Goal: Task Accomplishment & Management: Manage account settings

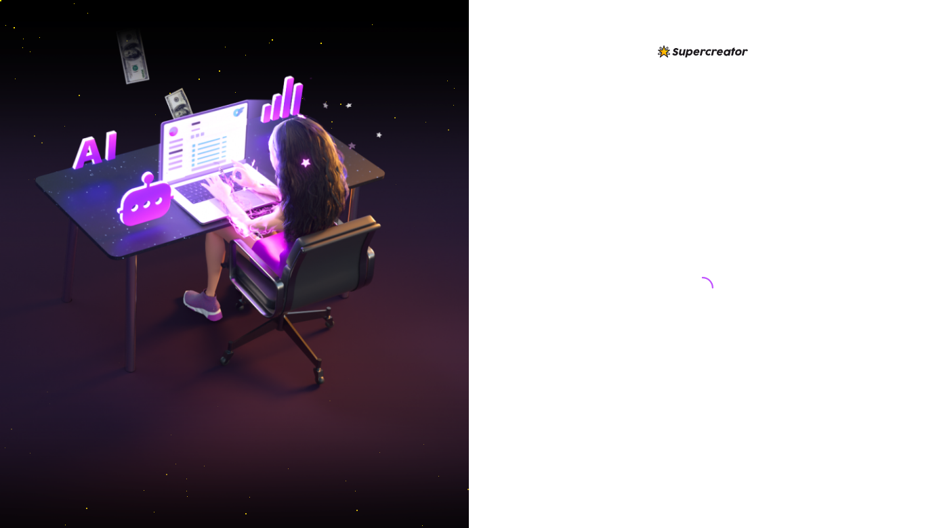
click at [586, 276] on div at bounding box center [702, 274] width 302 height 463
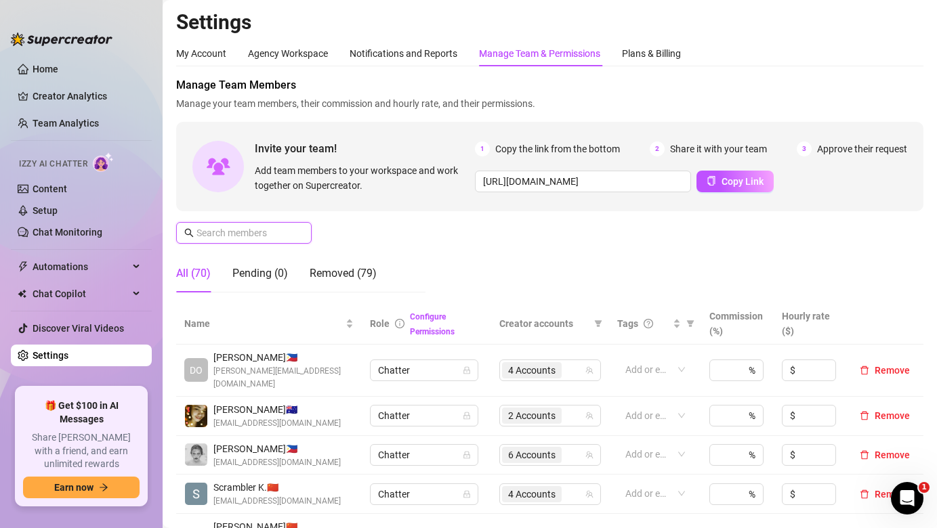
click at [270, 231] on input "text" at bounding box center [244, 233] width 96 height 15
click at [293, 231] on span at bounding box center [243, 233] width 135 height 22
click at [232, 226] on input "text" at bounding box center [244, 233] width 96 height 15
type input "t"
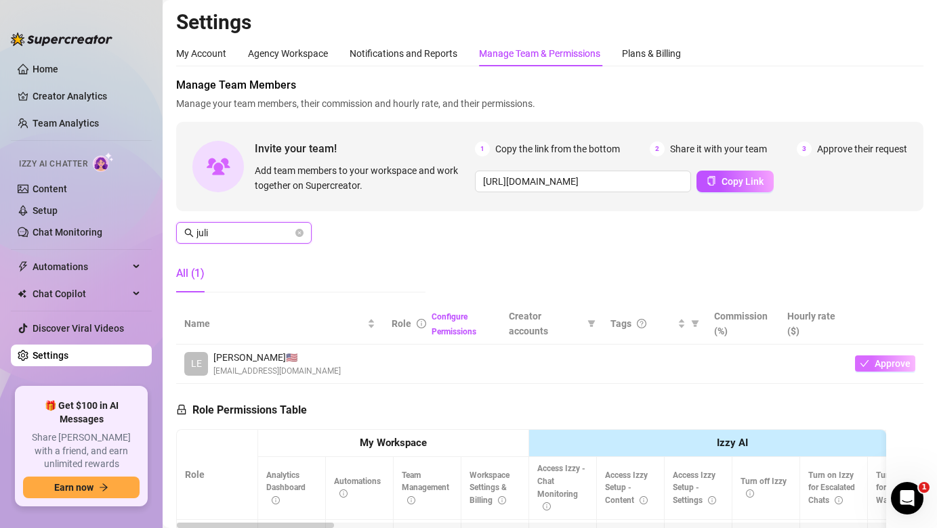
type input "juli"
click at [878, 365] on span "Approve" at bounding box center [892, 363] width 36 height 11
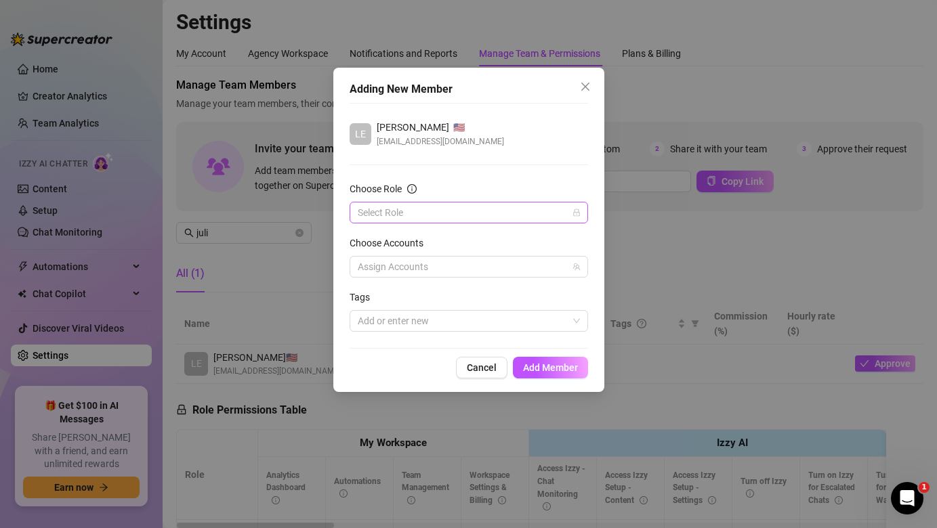
click at [458, 223] on div "Select Role" at bounding box center [468, 213] width 238 height 22
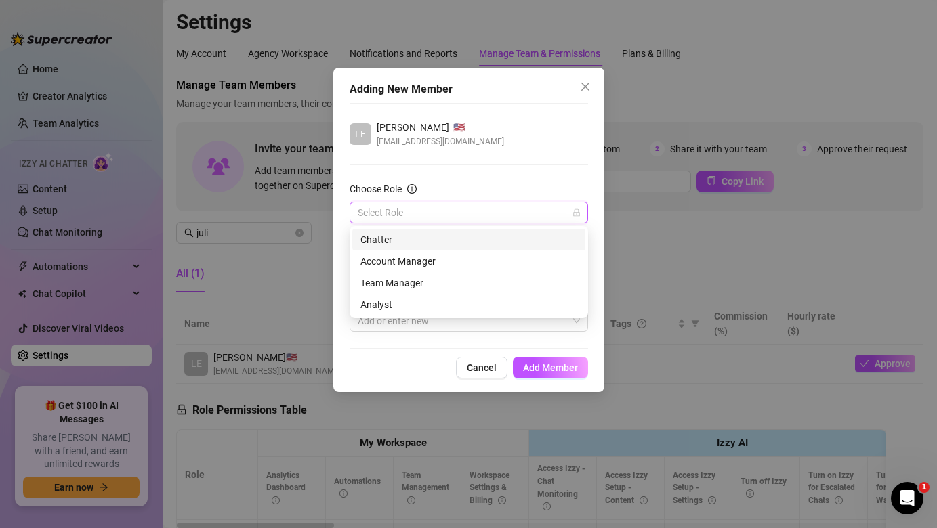
click at [490, 247] on div "Chatter" at bounding box center [468, 240] width 233 height 22
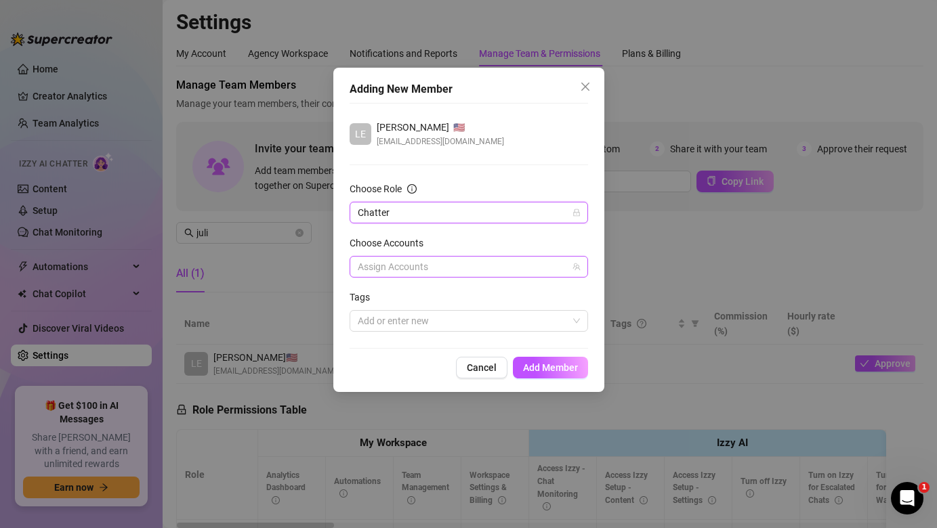
click at [528, 263] on div at bounding box center [461, 266] width 219 height 19
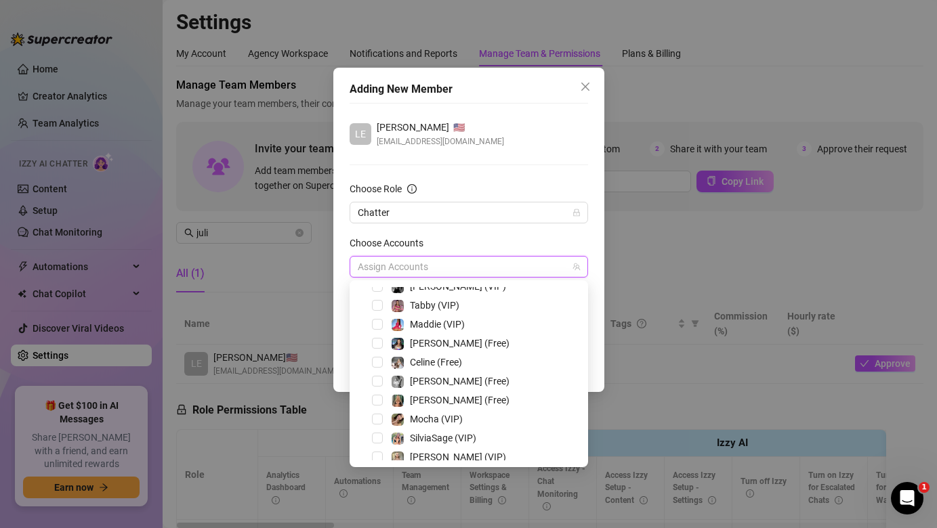
scroll to position [263, 0]
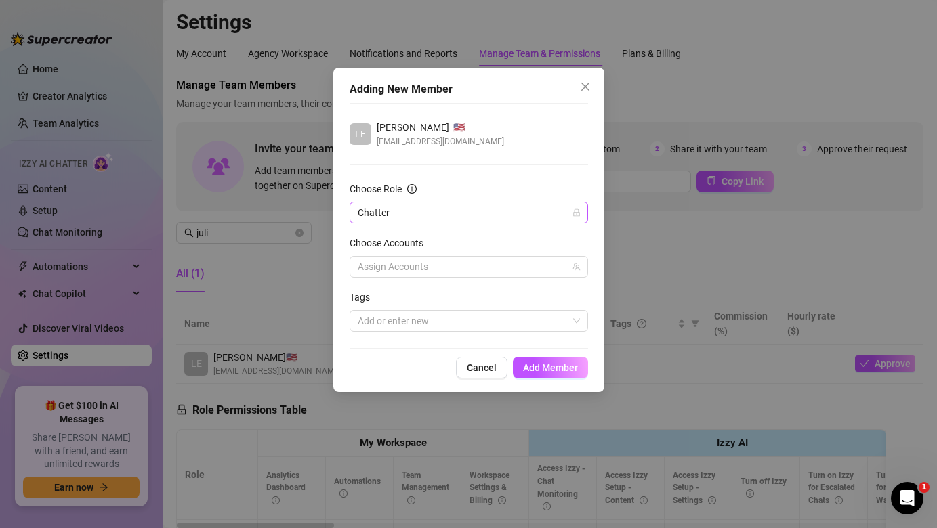
click at [442, 213] on span "Chatter" at bounding box center [469, 212] width 222 height 20
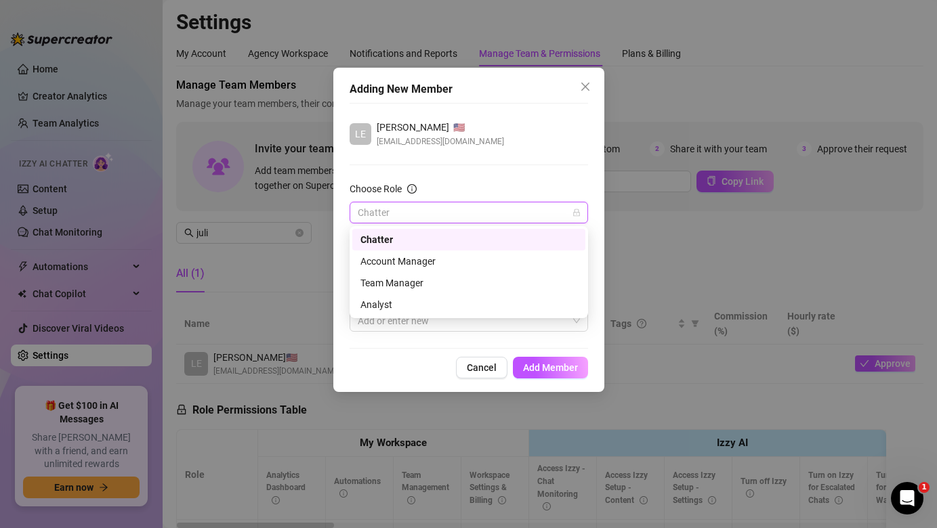
click at [482, 180] on div "LE Leonardo 🇺🇸 julieannrosales141@gmail.com Choose Role Chatter Choose Accounts…" at bounding box center [468, 226] width 238 height 246
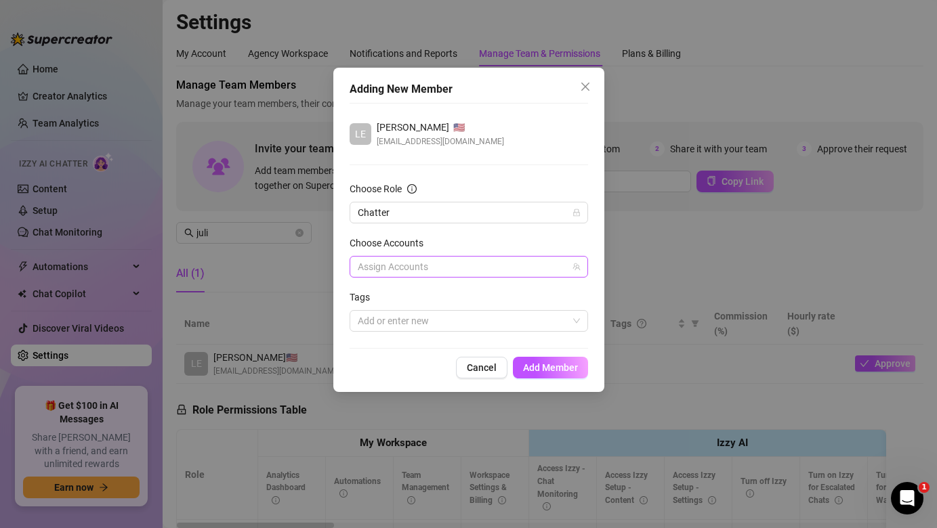
click at [452, 273] on div at bounding box center [461, 266] width 219 height 19
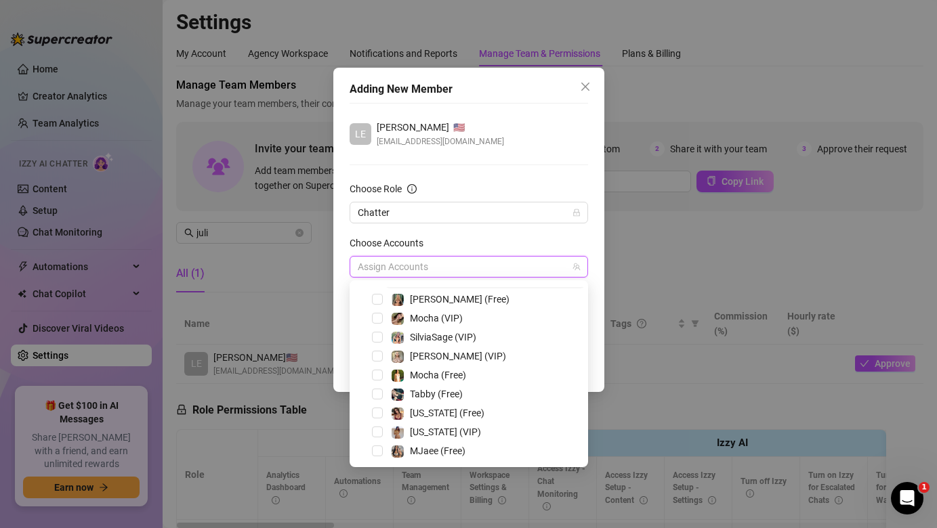
scroll to position [147, 0]
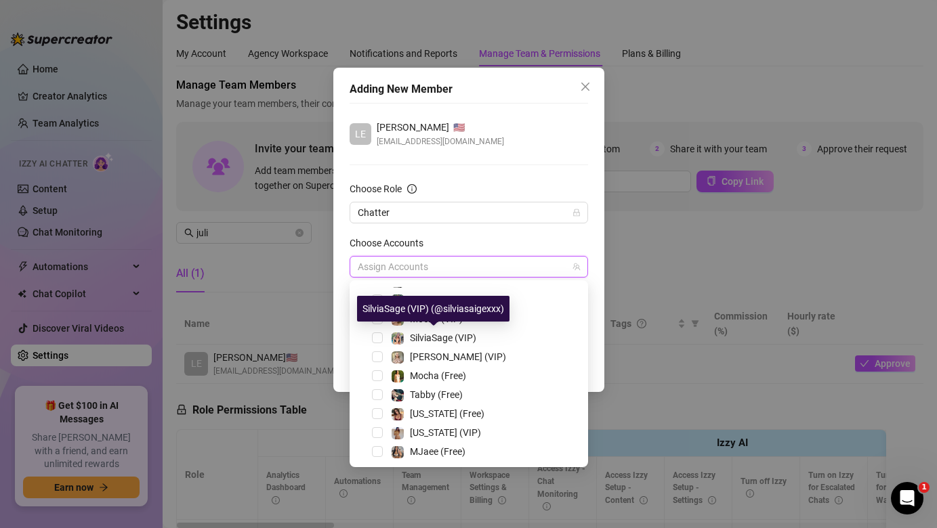
click at [428, 318] on div "SilviaSage (VIP) (@silviasaigexxx)" at bounding box center [433, 309] width 152 height 26
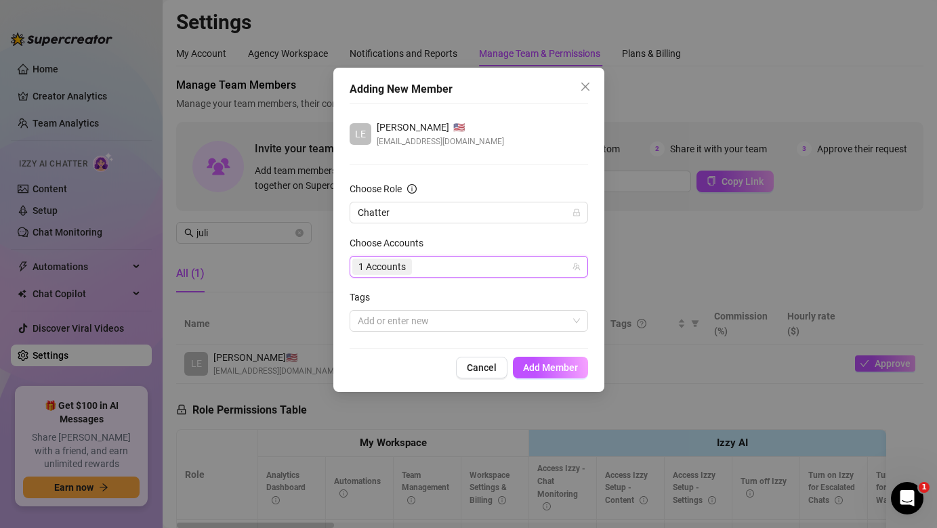
click at [448, 278] on form "Choose Role Chatter Choose Accounts 399193 1 Accounts Tags Add or enter new" at bounding box center [468, 256] width 238 height 150
click at [462, 268] on div "1 Accounts" at bounding box center [461, 266] width 219 height 19
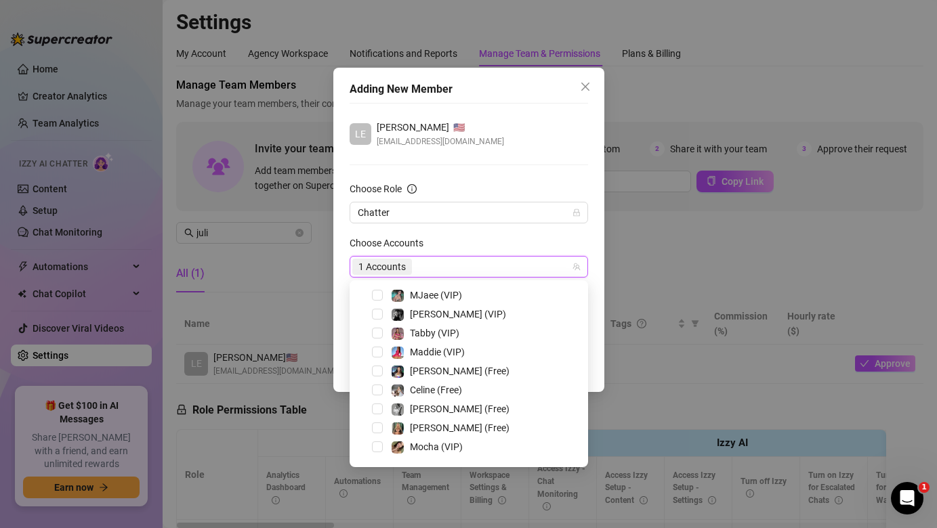
scroll to position [141, 0]
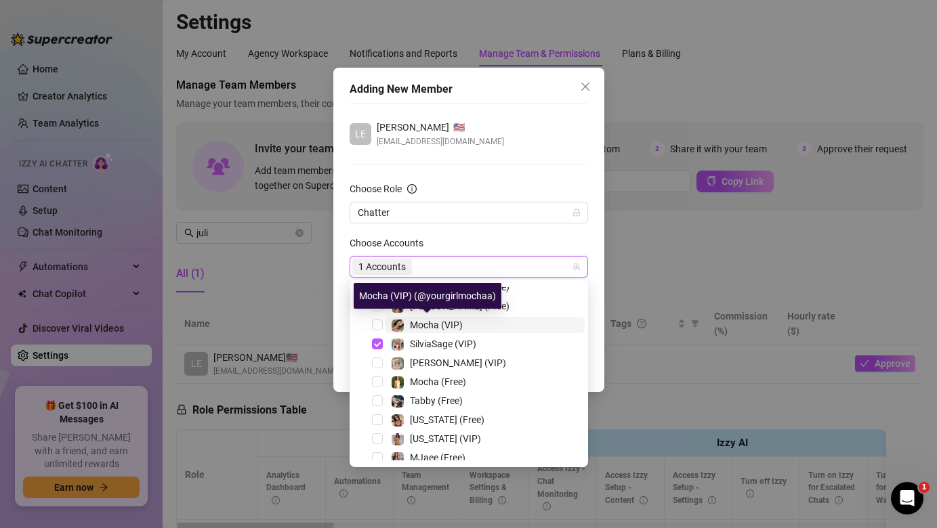
click at [409, 317] on div "Mocha (VIP)" at bounding box center [427, 325] width 72 height 16
click at [408, 351] on div "SilviaSage (VIP)" at bounding box center [433, 344] width 85 height 16
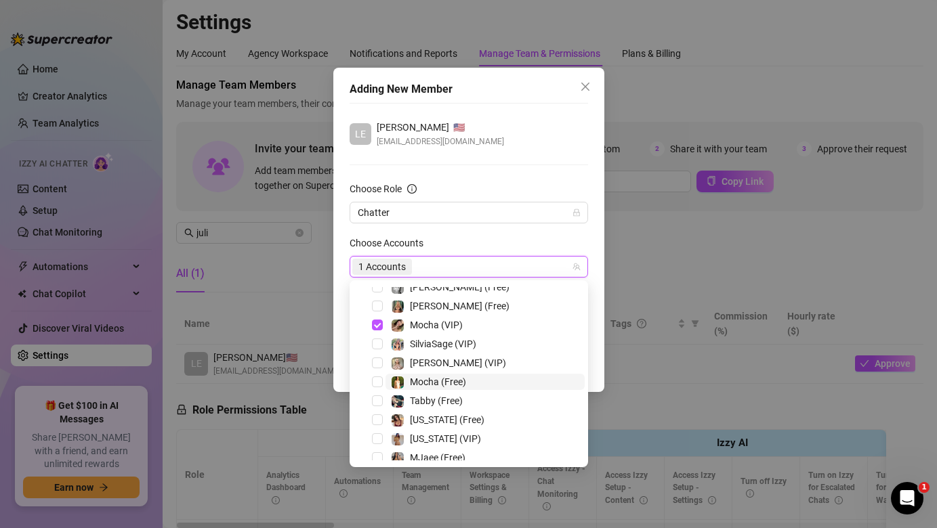
click at [408, 387] on div "Mocha (Free)" at bounding box center [428, 382] width 75 height 16
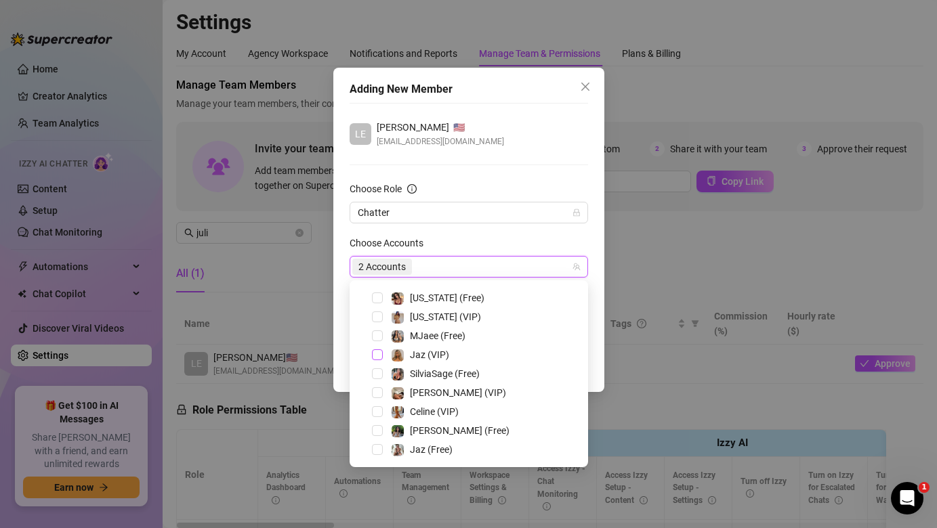
scroll to position [252, 0]
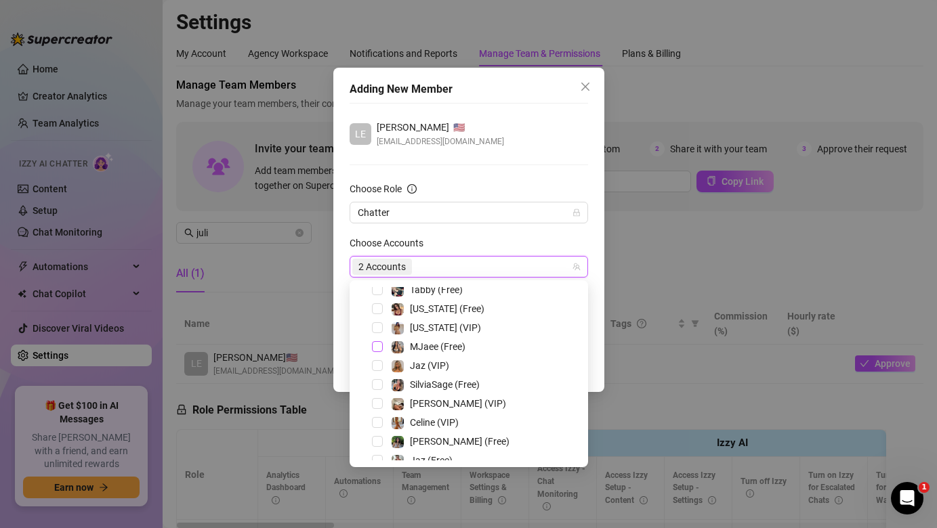
click at [375, 349] on span "Select tree node" at bounding box center [377, 346] width 11 height 11
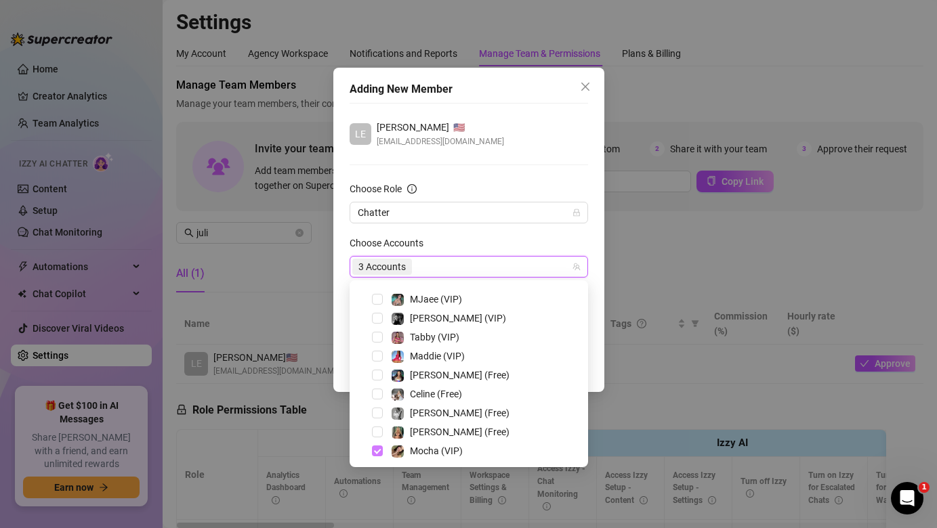
scroll to position [0, 0]
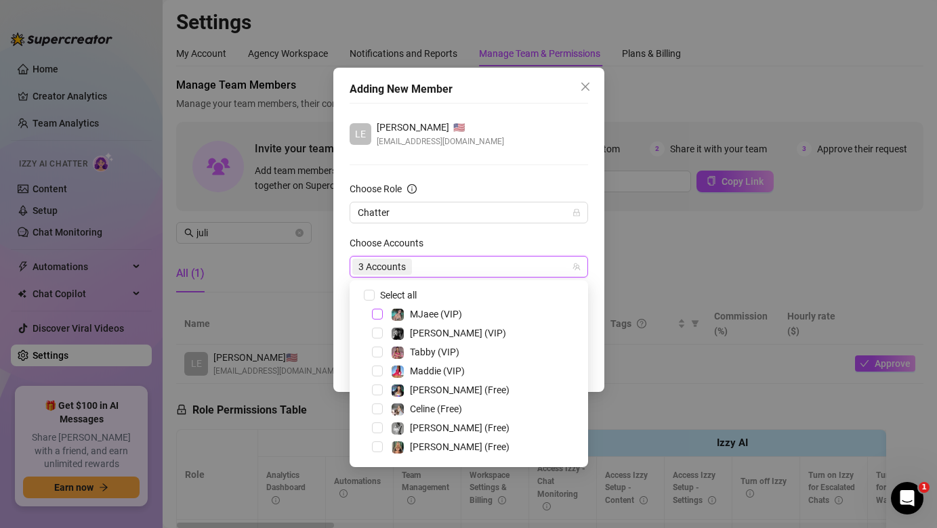
click at [377, 316] on span "Select tree node" at bounding box center [377, 314] width 11 height 11
click at [479, 242] on div "Choose Accounts" at bounding box center [468, 246] width 238 height 20
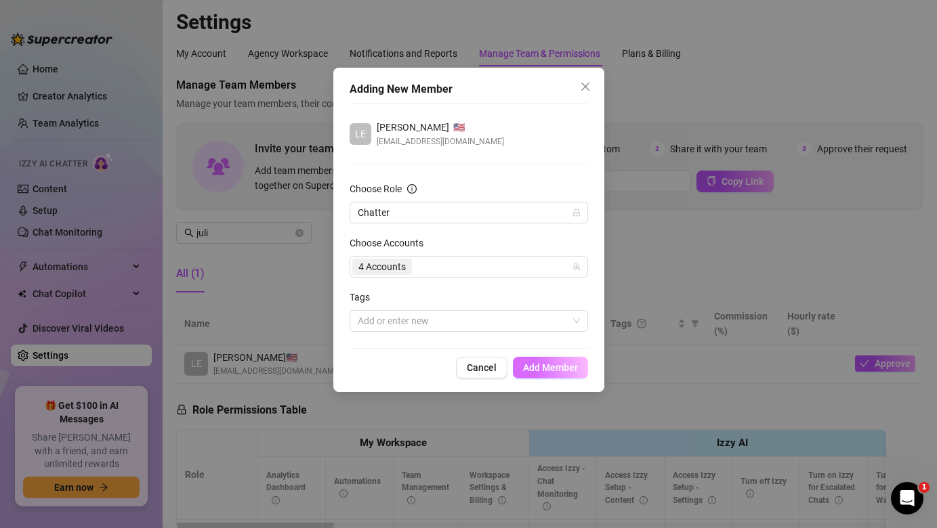
click at [565, 360] on button "Add Member" at bounding box center [550, 368] width 75 height 22
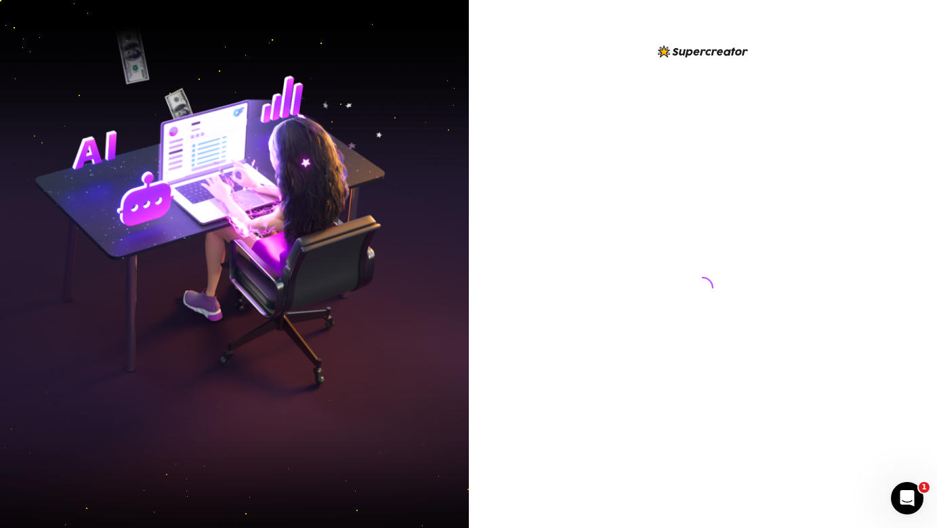
click at [553, 288] on div at bounding box center [702, 274] width 302 height 463
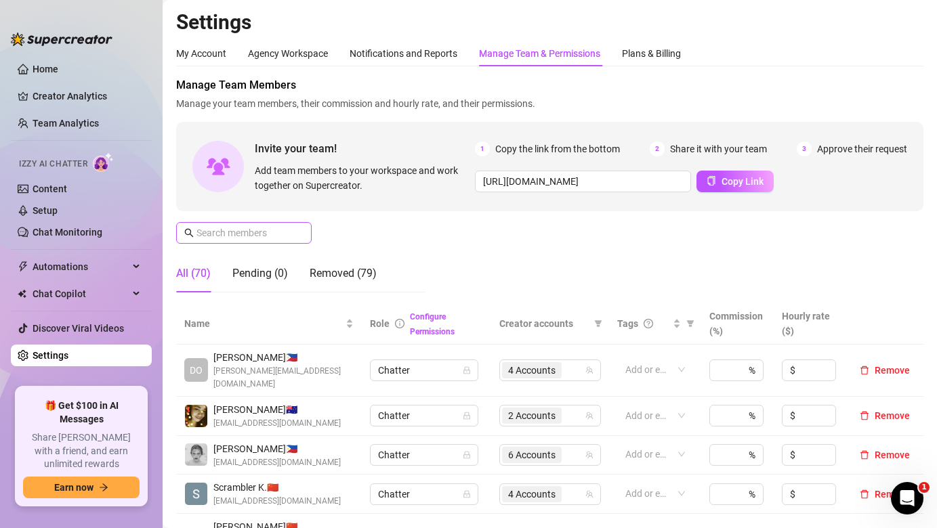
click at [279, 241] on span at bounding box center [243, 233] width 135 height 22
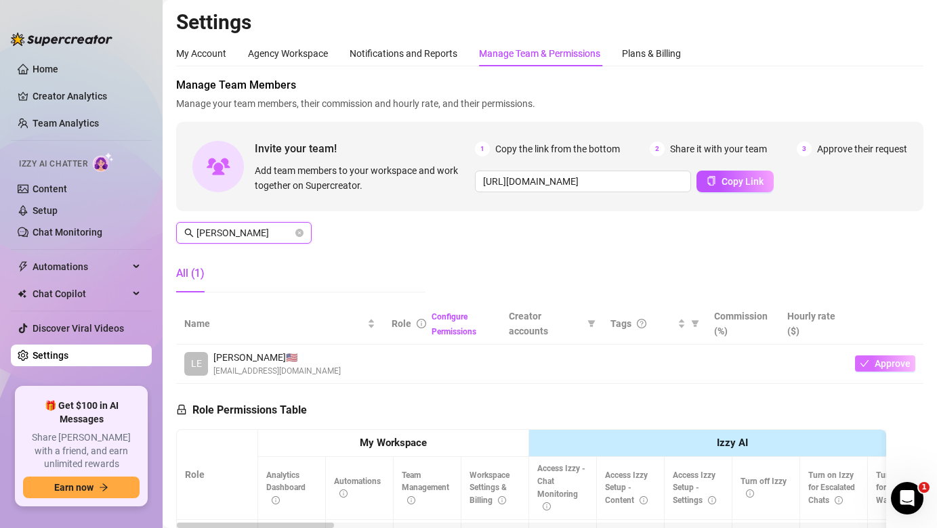
type input "julie"
click at [881, 363] on span "Approve" at bounding box center [892, 363] width 36 height 11
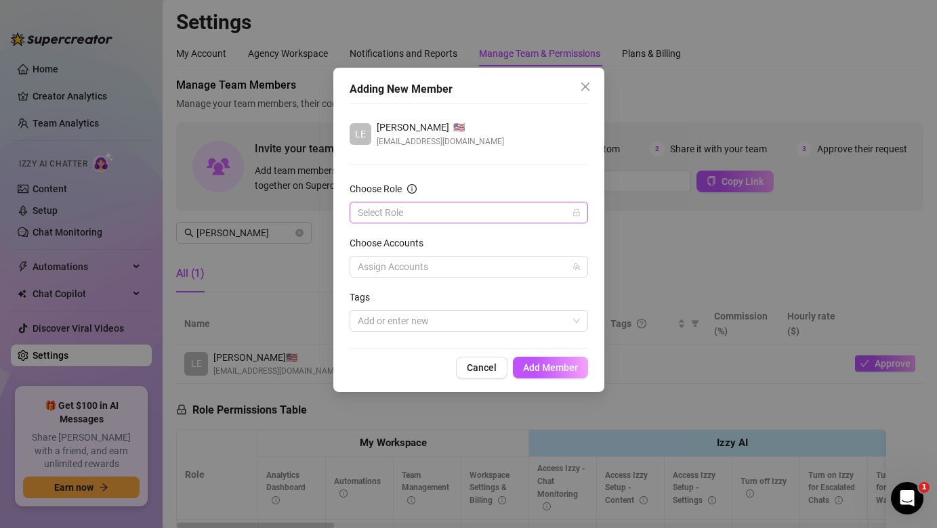
click at [496, 209] on input "Choose Role" at bounding box center [463, 212] width 210 height 20
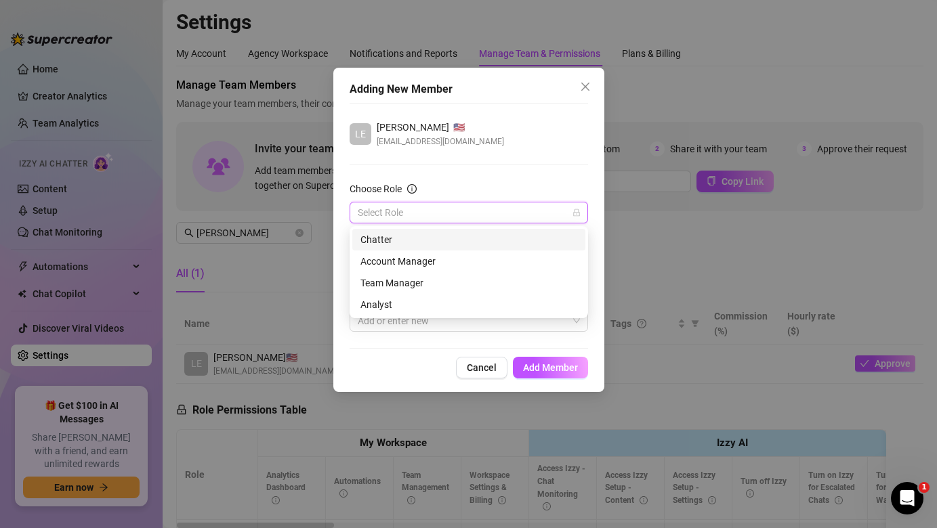
click at [491, 248] on div "Chatter" at bounding box center [468, 240] width 233 height 22
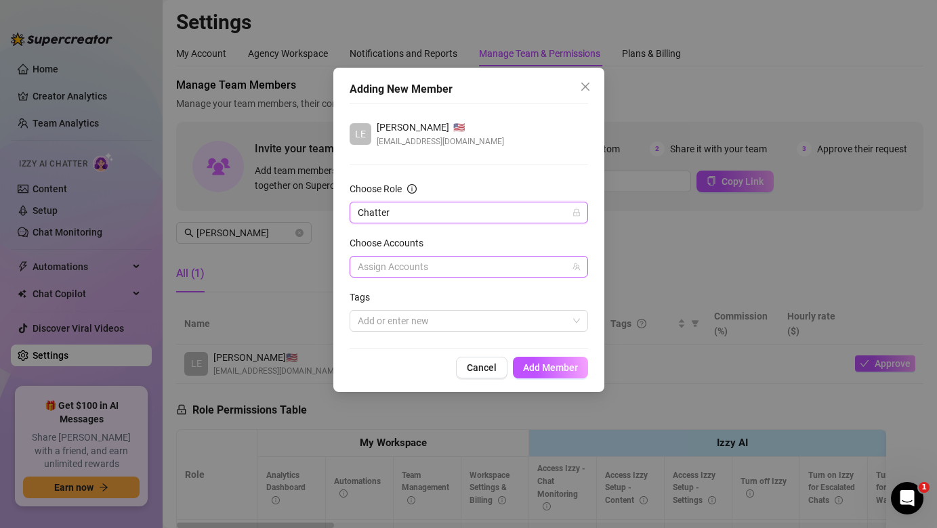
click at [489, 263] on div at bounding box center [461, 266] width 219 height 19
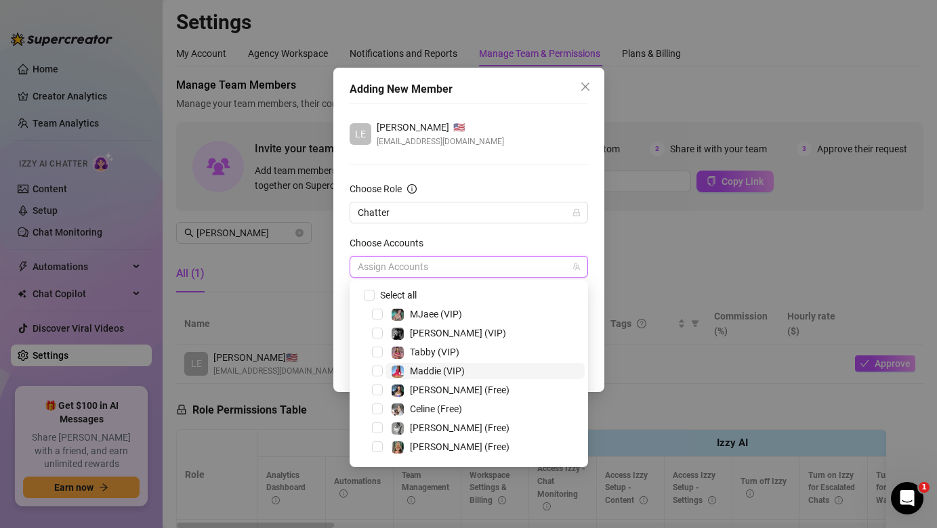
scroll to position [263, 0]
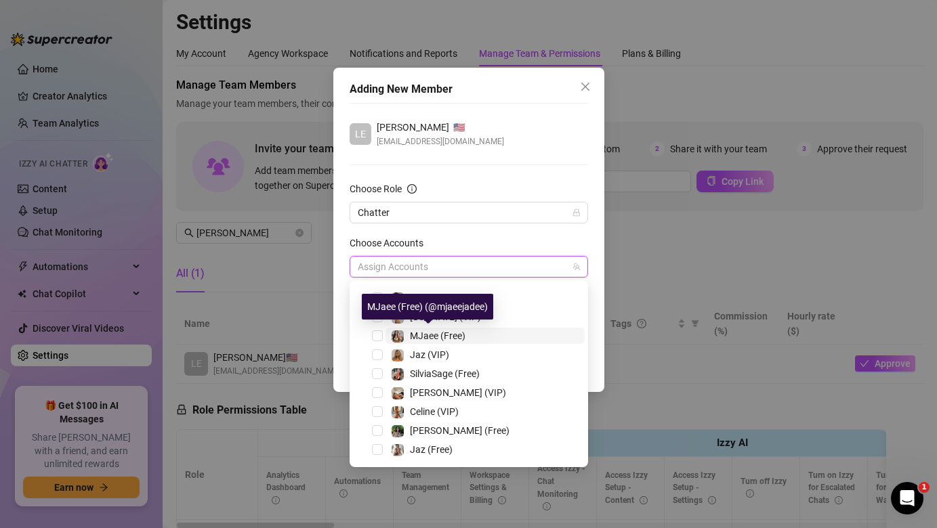
click at [419, 341] on span "MJaee (Free)" at bounding box center [438, 335] width 56 height 11
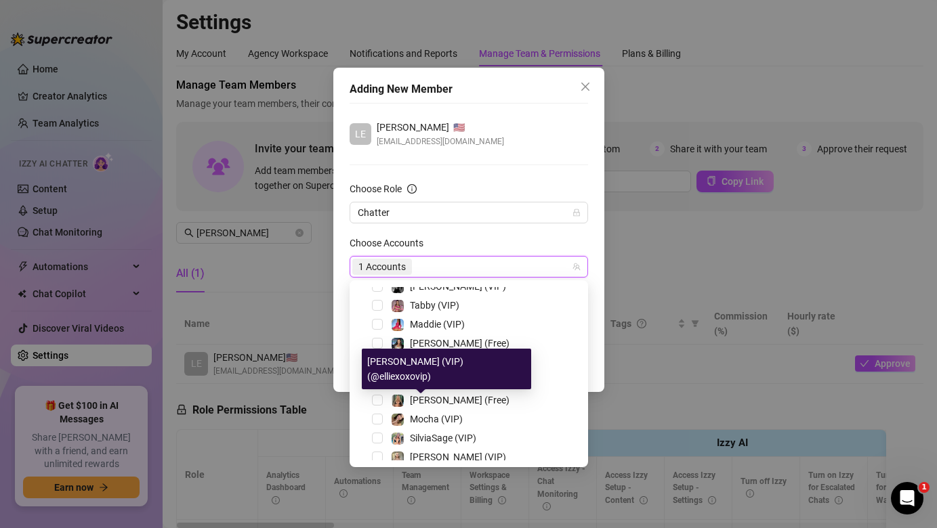
scroll to position [36, 0]
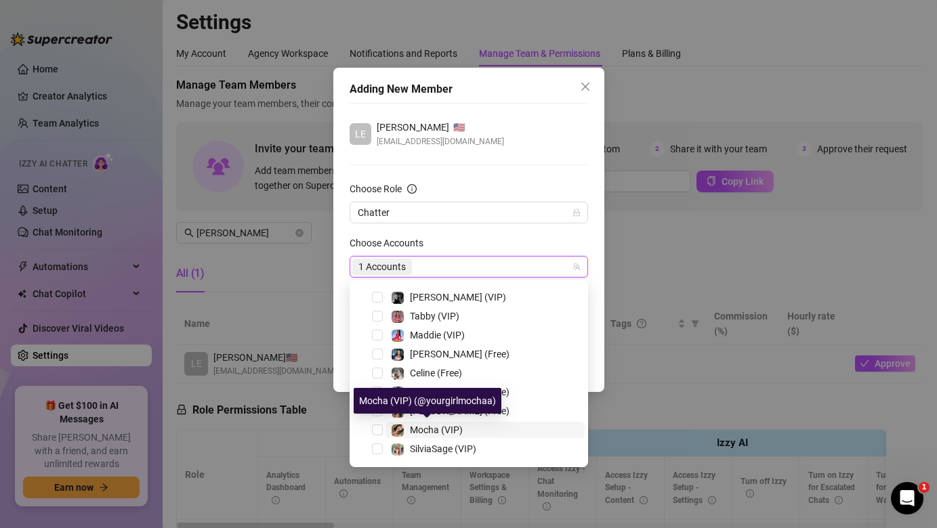
click at [406, 429] on div "Mocha (VIP)" at bounding box center [427, 430] width 72 height 16
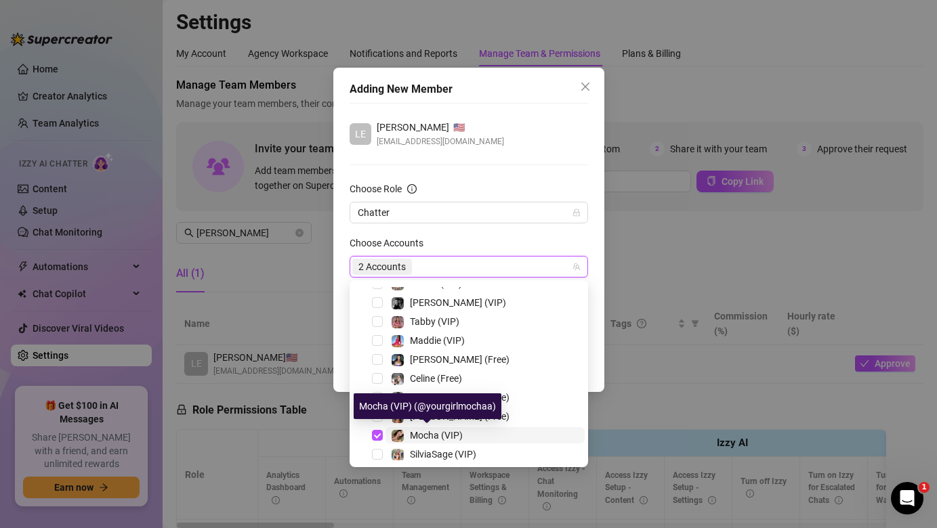
scroll to position [0, 0]
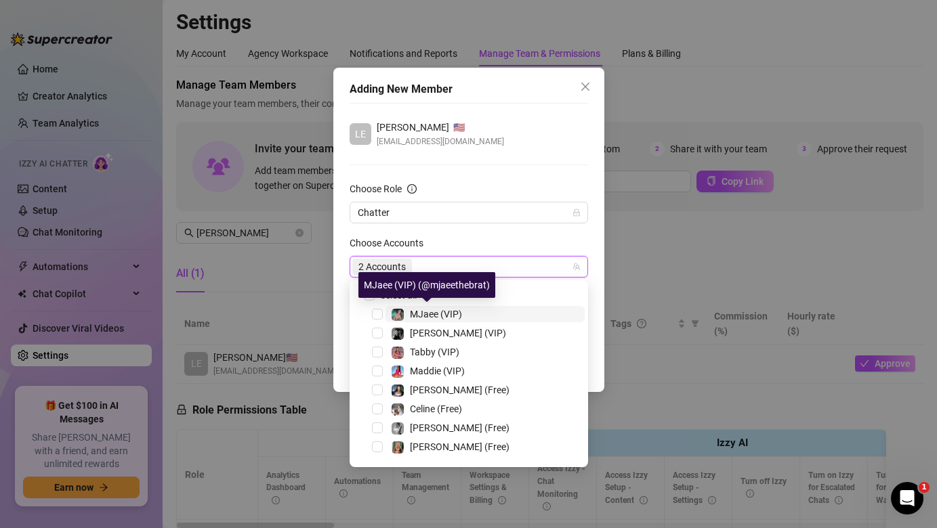
click at [400, 312] on img at bounding box center [397, 315] width 12 height 12
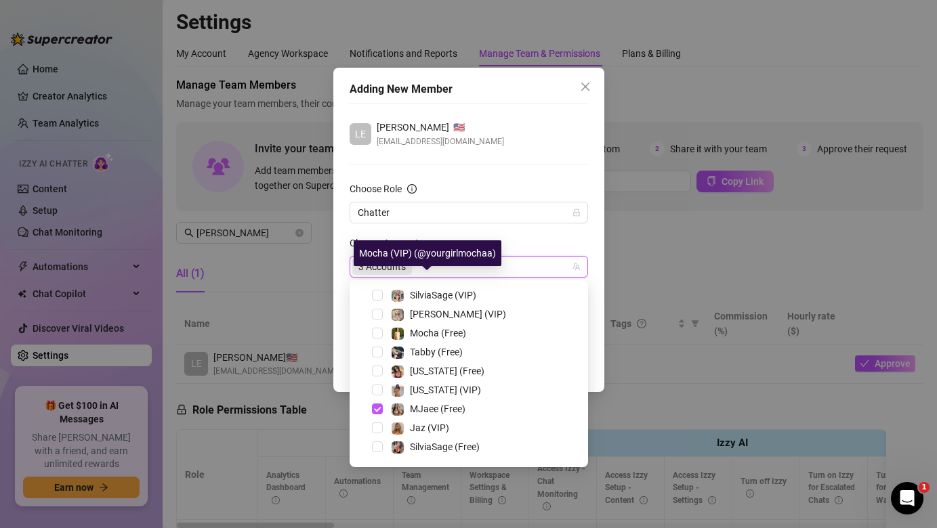
scroll to position [201, 0]
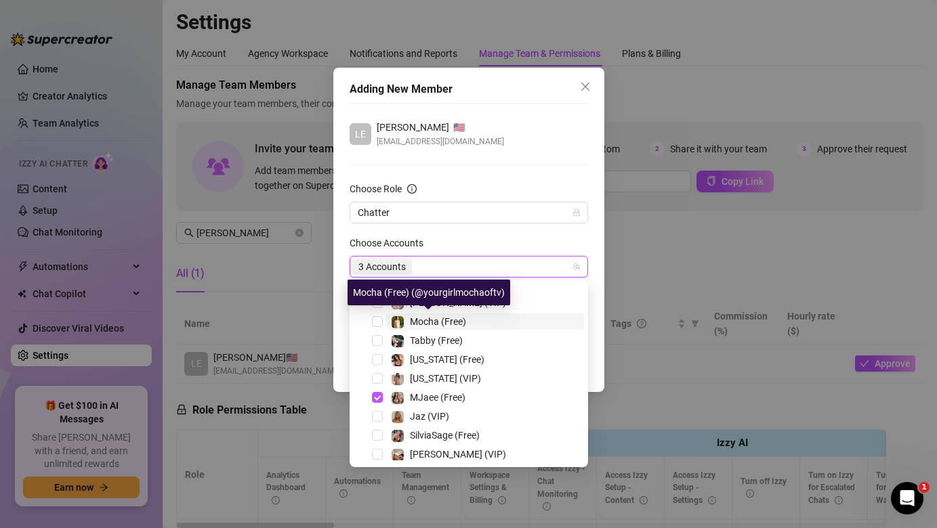
click at [400, 317] on img at bounding box center [397, 322] width 12 height 12
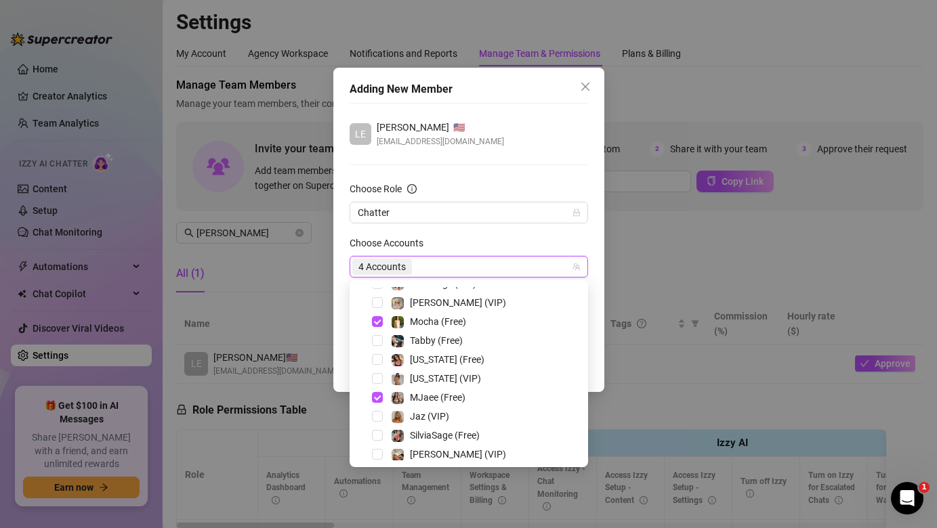
click at [487, 240] on div "Choose Accounts" at bounding box center [468, 246] width 238 height 20
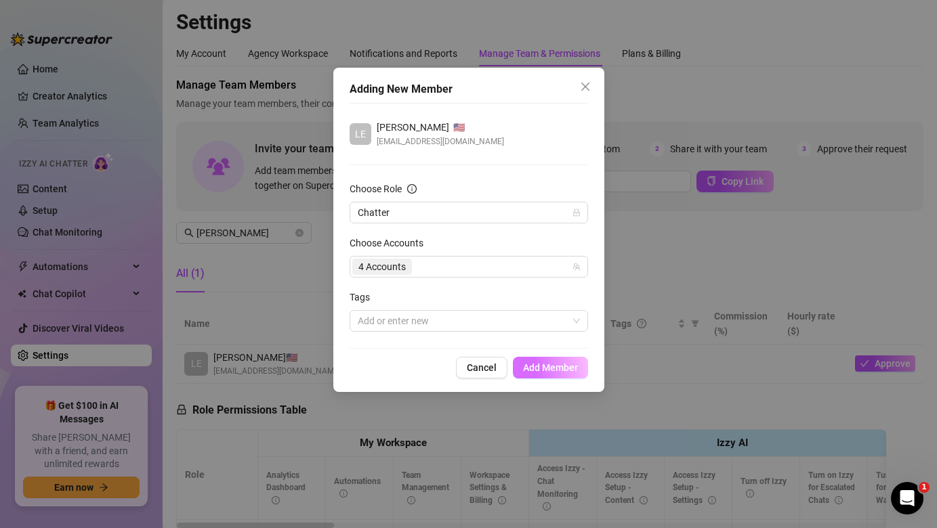
click at [548, 374] on button "Add Member" at bounding box center [550, 368] width 75 height 22
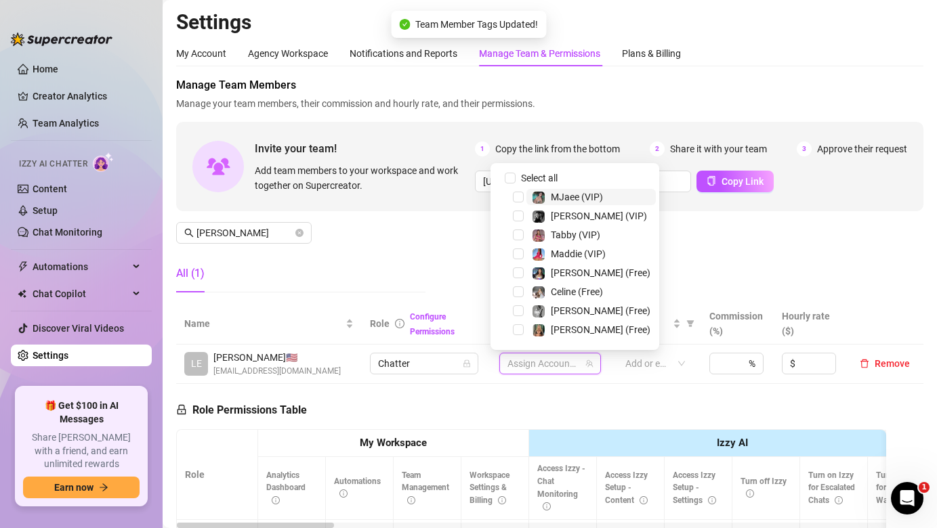
click at [532, 200] on span at bounding box center [539, 198] width 14 height 14
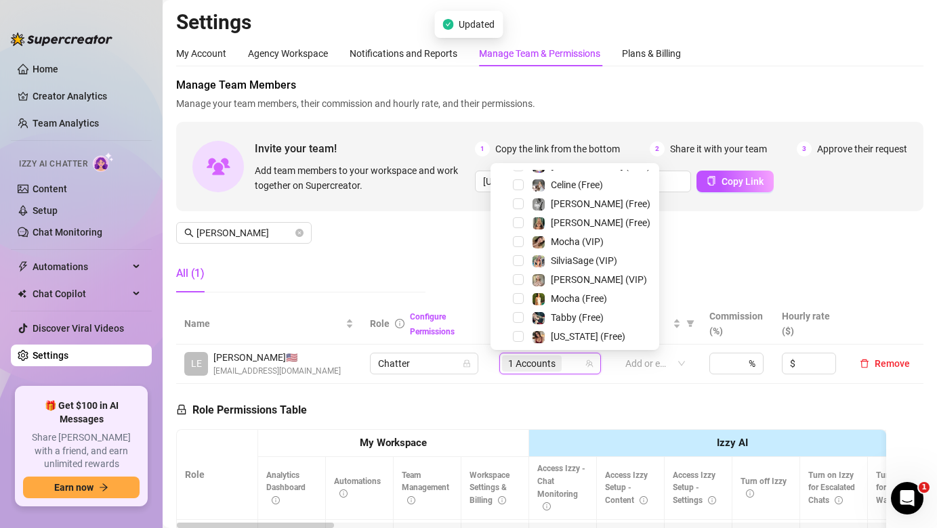
click at [525, 239] on div "Mocha (VIP)" at bounding box center [575, 242] width 162 height 16
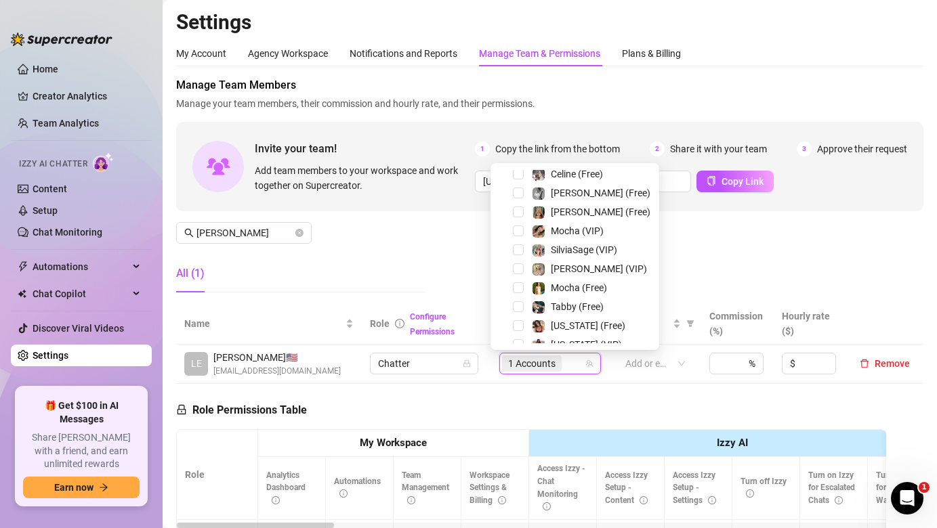
scroll to position [121, 0]
click at [510, 225] on div "Mocha (VIP)" at bounding box center [575, 227] width 162 height 16
click at [521, 234] on div "Mocha (VIP)" at bounding box center [575, 227] width 162 height 16
click at [521, 221] on div "Mocha (VIP)" at bounding box center [575, 227] width 162 height 16
click at [519, 230] on span "Select tree node" at bounding box center [518, 227] width 11 height 11
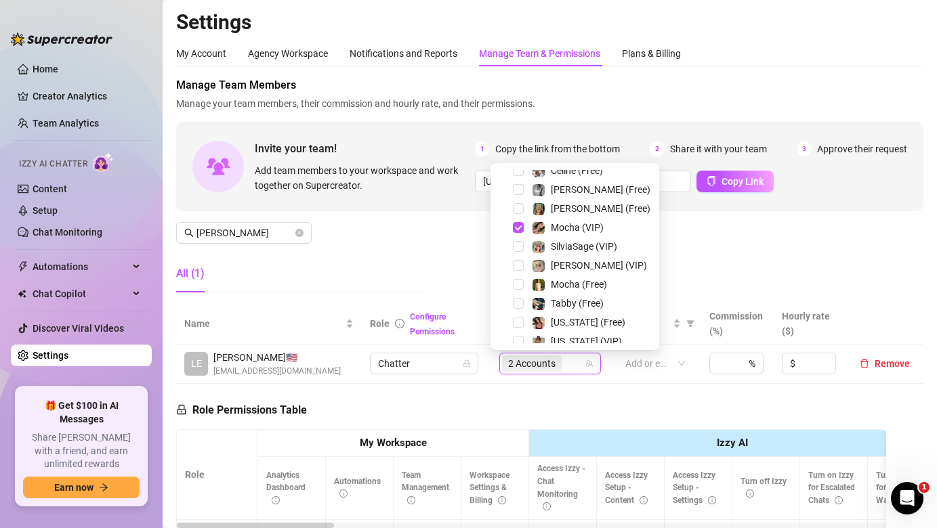
click at [520, 290] on div "Mocha (Free)" at bounding box center [575, 284] width 162 height 16
click at [520, 282] on span "Select tree node" at bounding box center [518, 284] width 11 height 11
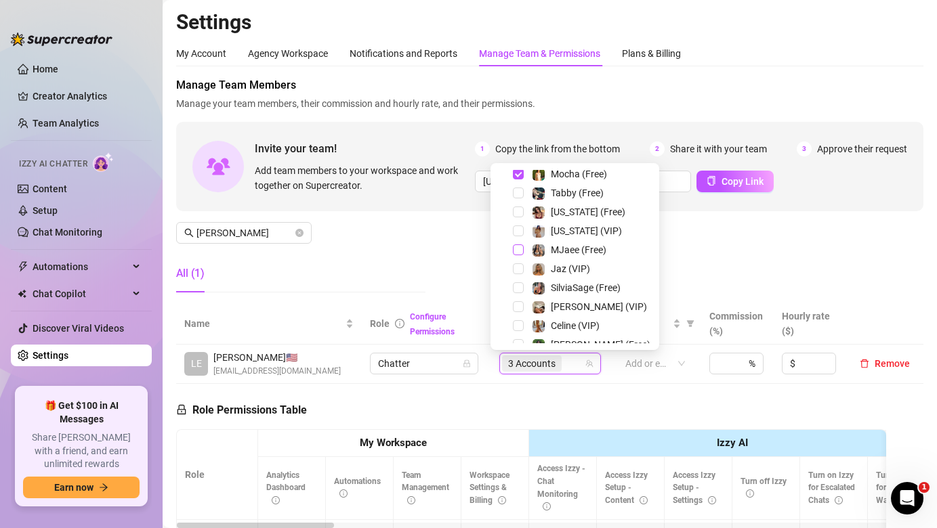
click at [517, 247] on span "Select tree node" at bounding box center [518, 249] width 11 height 11
click at [450, 247] on div "Manage Team Members Manage your team members, their commission and hourly rate,…" at bounding box center [549, 190] width 747 height 226
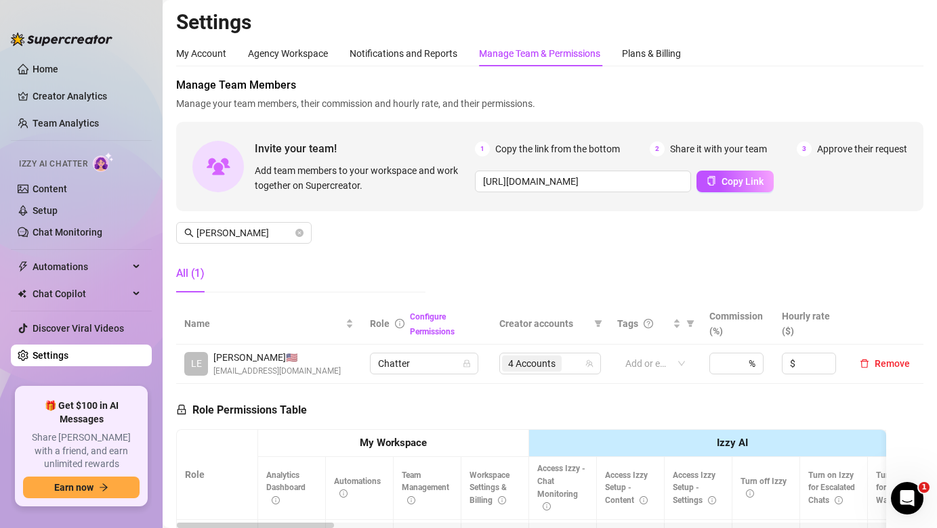
click at [450, 247] on div "Manage Team Members Manage your team members, their commission and hourly rate,…" at bounding box center [549, 190] width 747 height 226
click at [301, 234] on icon "close-circle" at bounding box center [299, 233] width 8 height 8
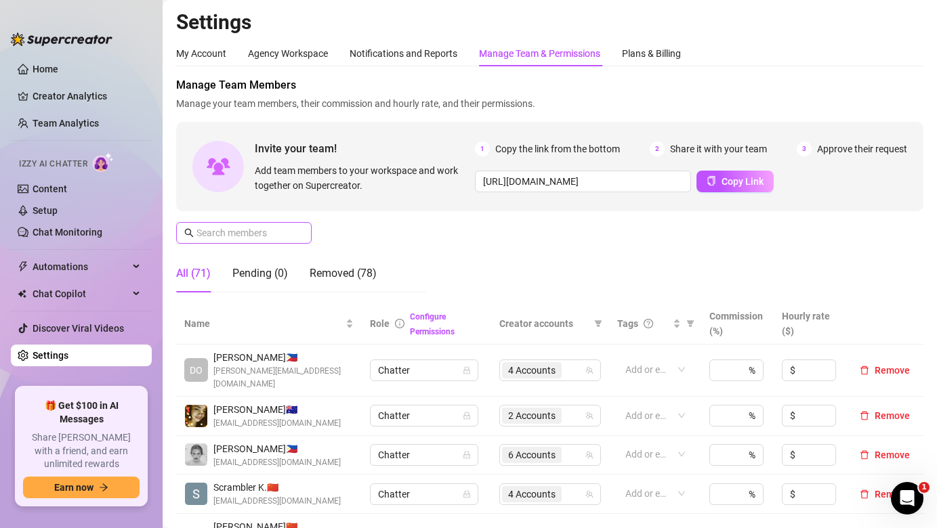
click at [255, 240] on span at bounding box center [243, 233] width 135 height 22
type input "l"
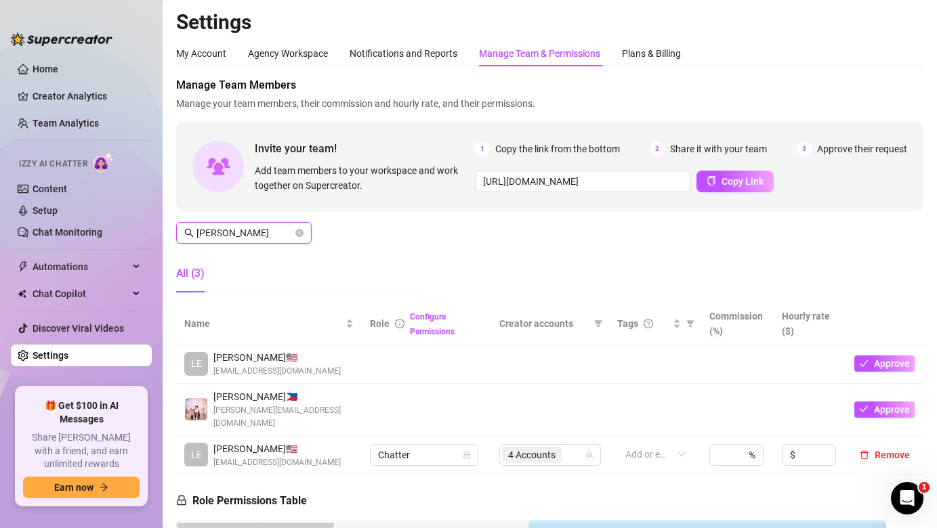
type input "leo"
click at [408, 362] on td at bounding box center [426, 364] width 129 height 39
click at [298, 237] on span at bounding box center [299, 233] width 8 height 15
click at [301, 232] on icon "close-circle" at bounding box center [299, 233] width 8 height 8
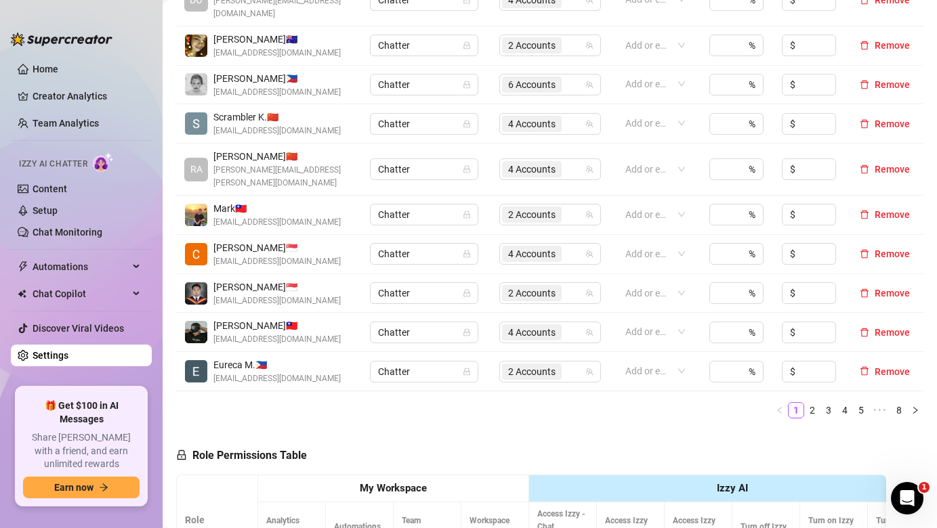
scroll to position [114, 0]
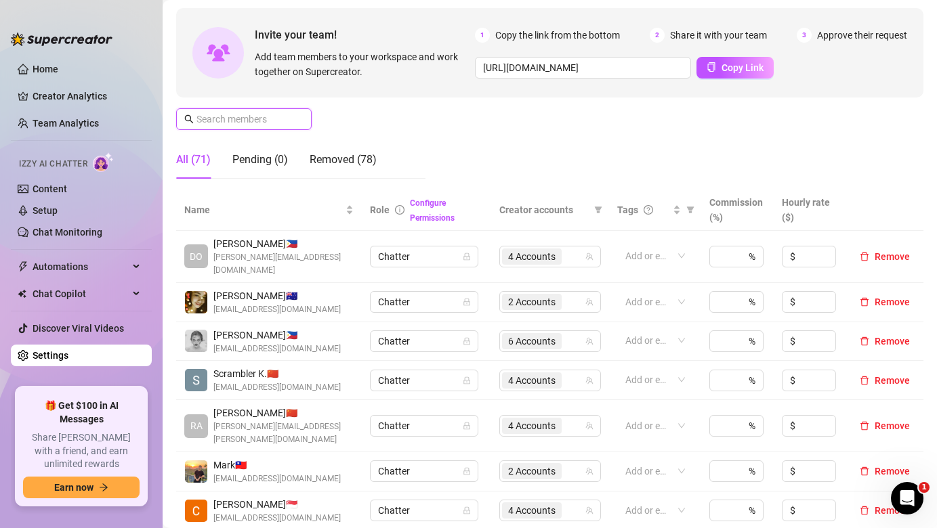
click at [265, 122] on input "text" at bounding box center [244, 119] width 96 height 15
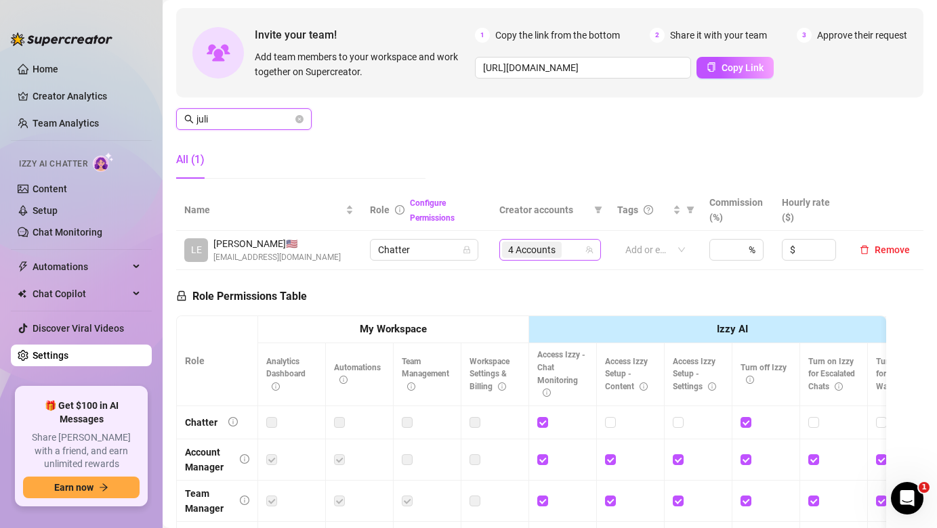
click at [559, 254] on span "4 Accounts" at bounding box center [532, 250] width 60 height 16
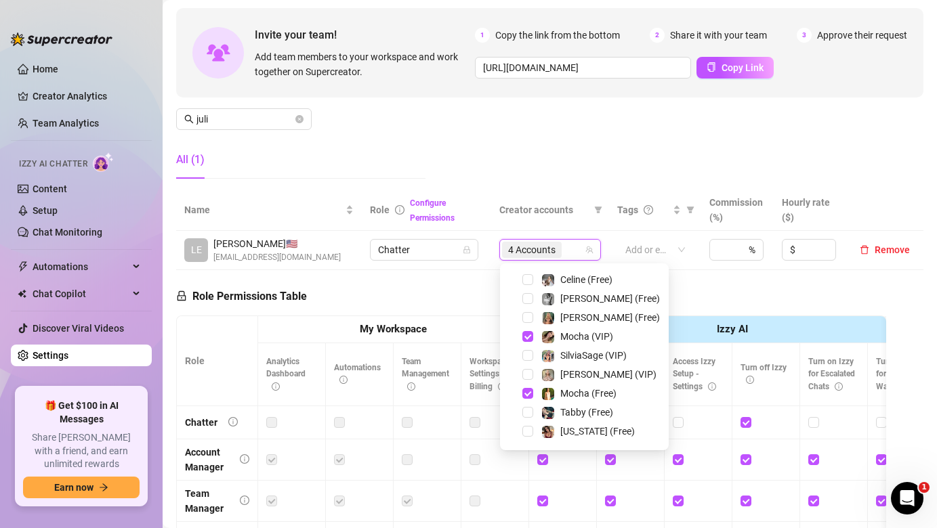
scroll to position [0, 0]
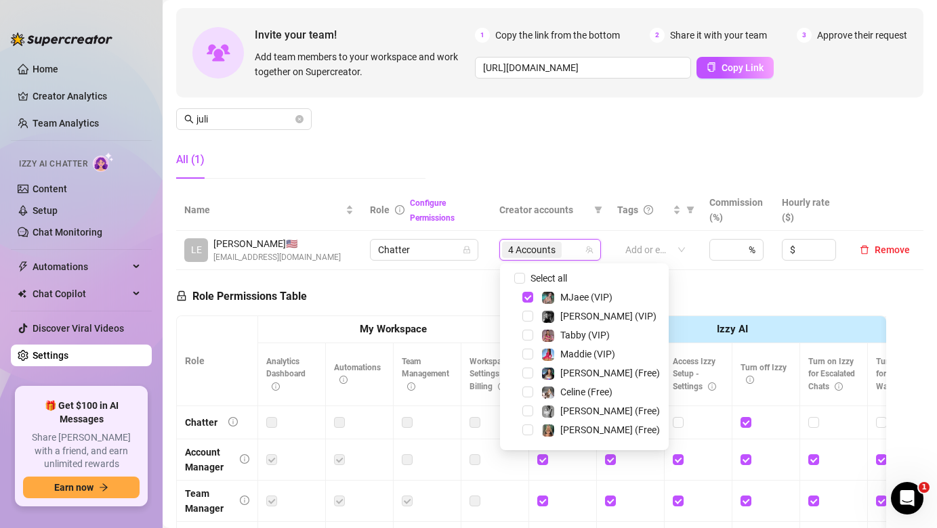
click at [520, 119] on div "Manage Team Members Manage your team members, their commission and hourly rate,…" at bounding box center [549, 76] width 747 height 226
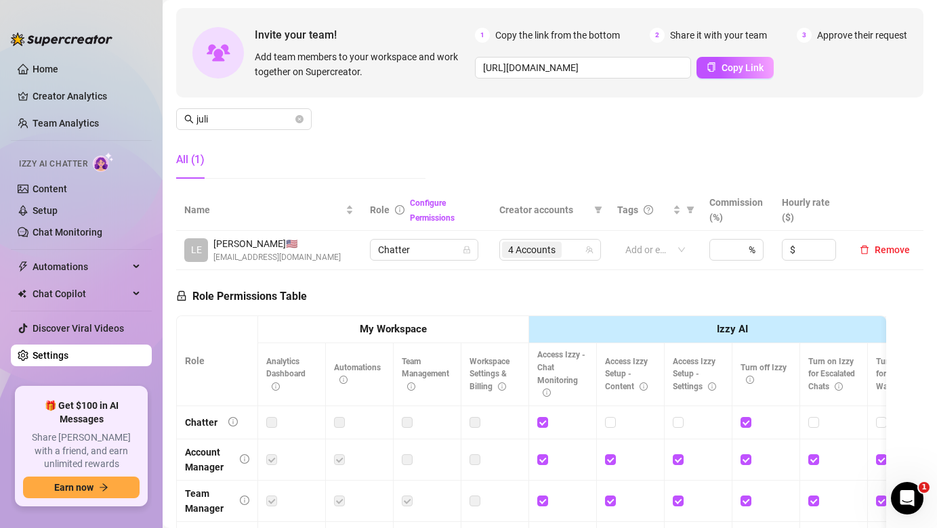
click at [515, 105] on div "Manage Team Members Manage your team members, their commission and hourly rate,…" at bounding box center [549, 76] width 747 height 226
click at [514, 147] on div "Manage Team Members Manage your team members, their commission and hourly rate,…" at bounding box center [549, 76] width 747 height 226
click at [519, 151] on div "Manage Team Members Manage your team members, their commission and hourly rate,…" at bounding box center [549, 76] width 747 height 226
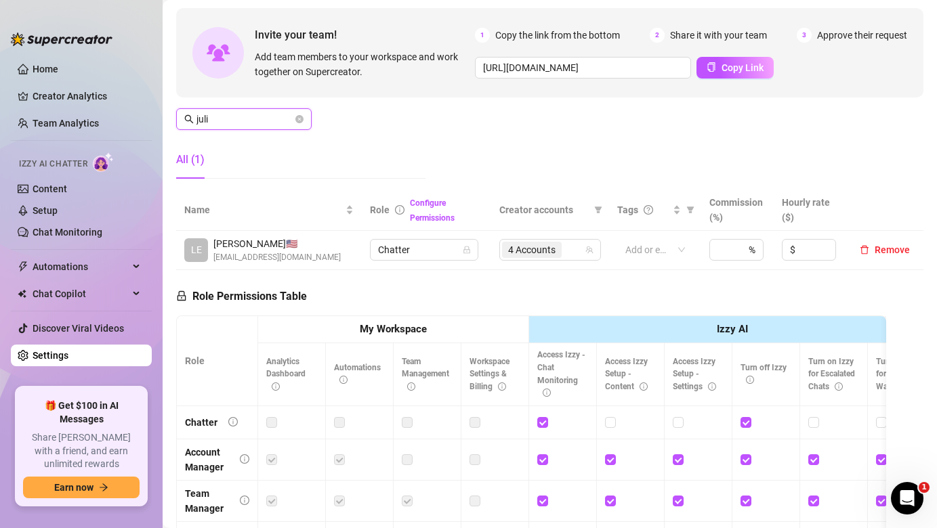
click at [268, 114] on input "juli" at bounding box center [244, 119] width 96 height 15
type input "h"
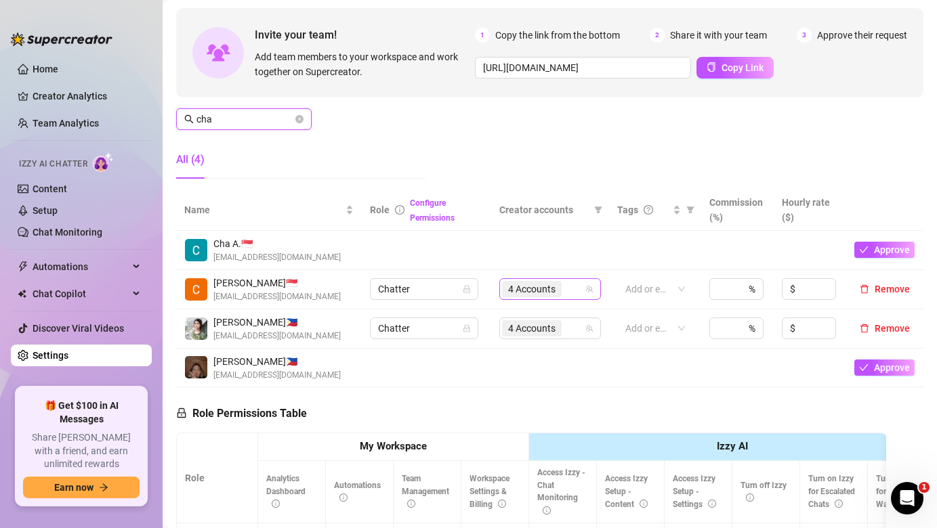
click at [548, 299] on div "4 Accounts" at bounding box center [550, 289] width 102 height 22
type input "cha"
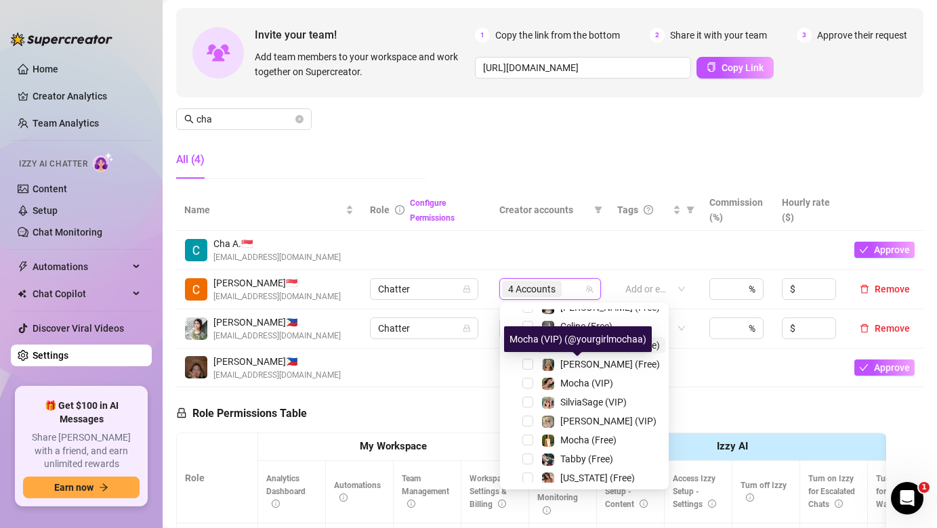
scroll to position [263, 0]
